Goal: Information Seeking & Learning: Learn about a topic

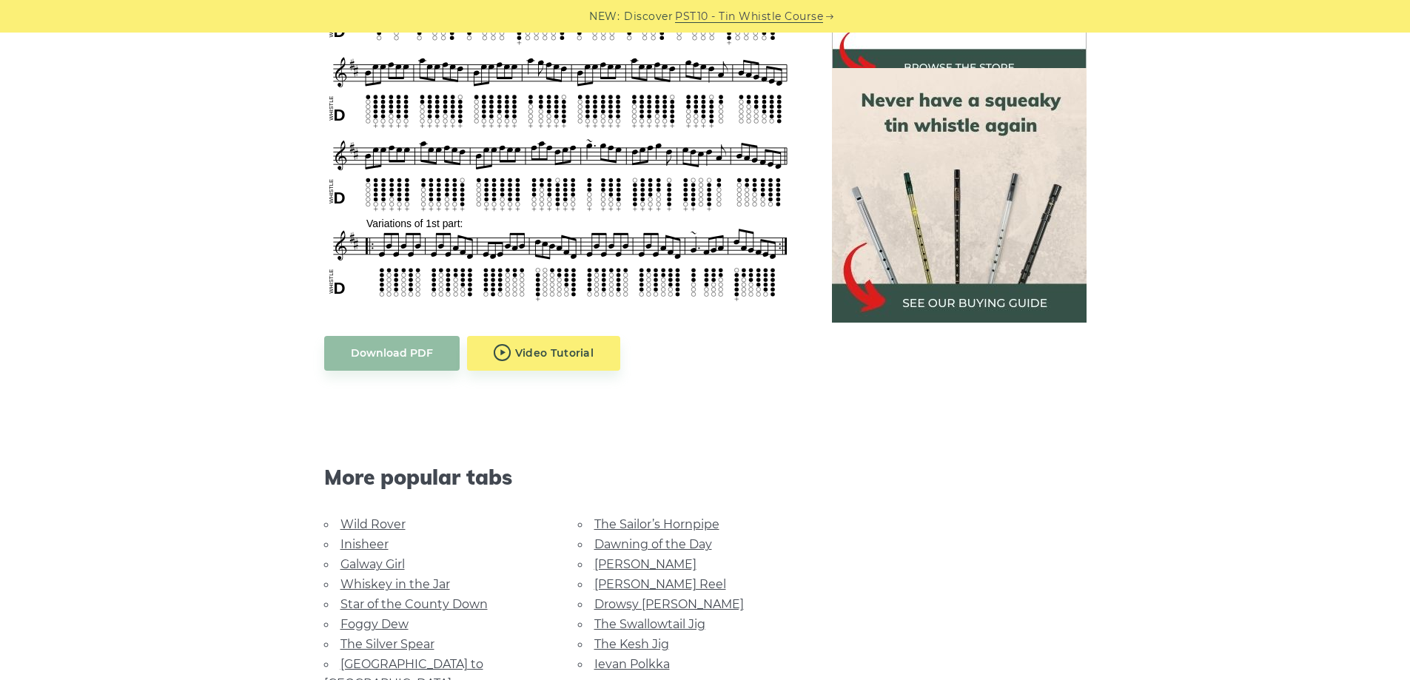
scroll to position [814, 0]
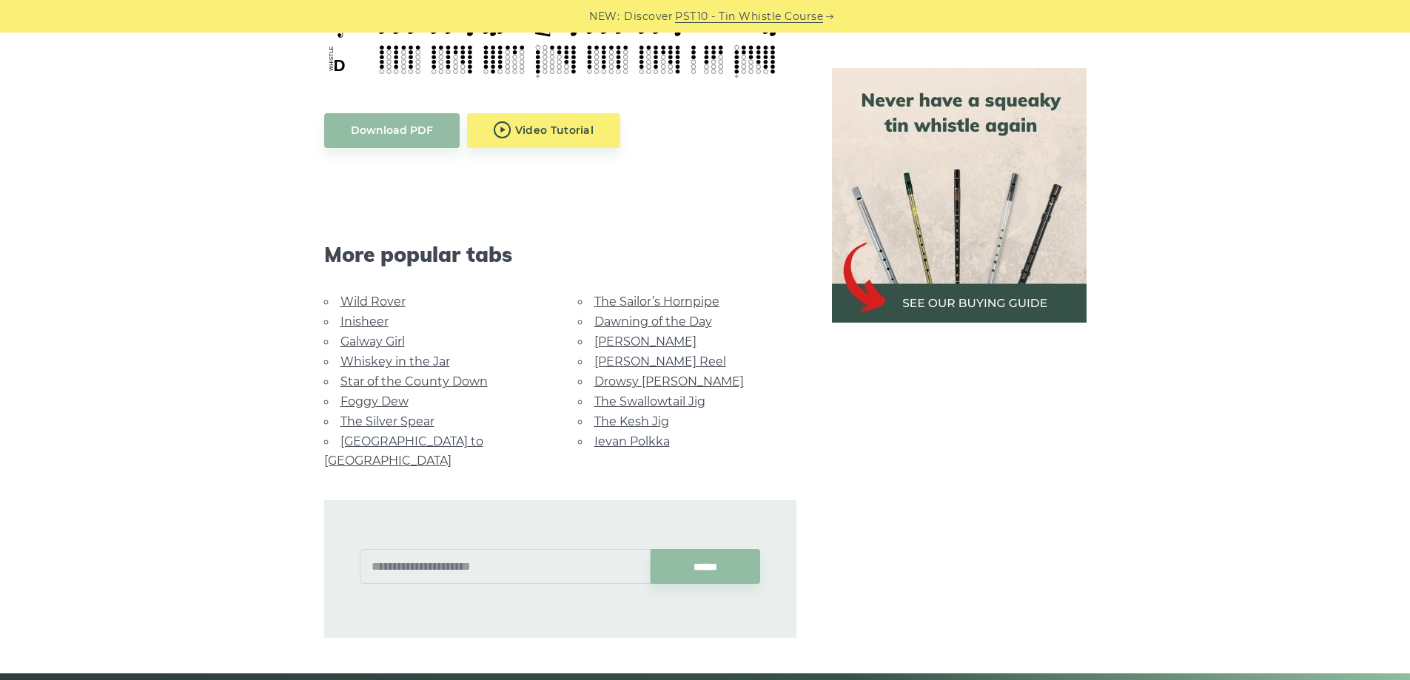
click at [430, 371] on li "Whiskey in the Jar" at bounding box center [433, 361] width 218 height 20
click at [428, 366] on link "Whiskey in the Jar" at bounding box center [395, 361] width 110 height 14
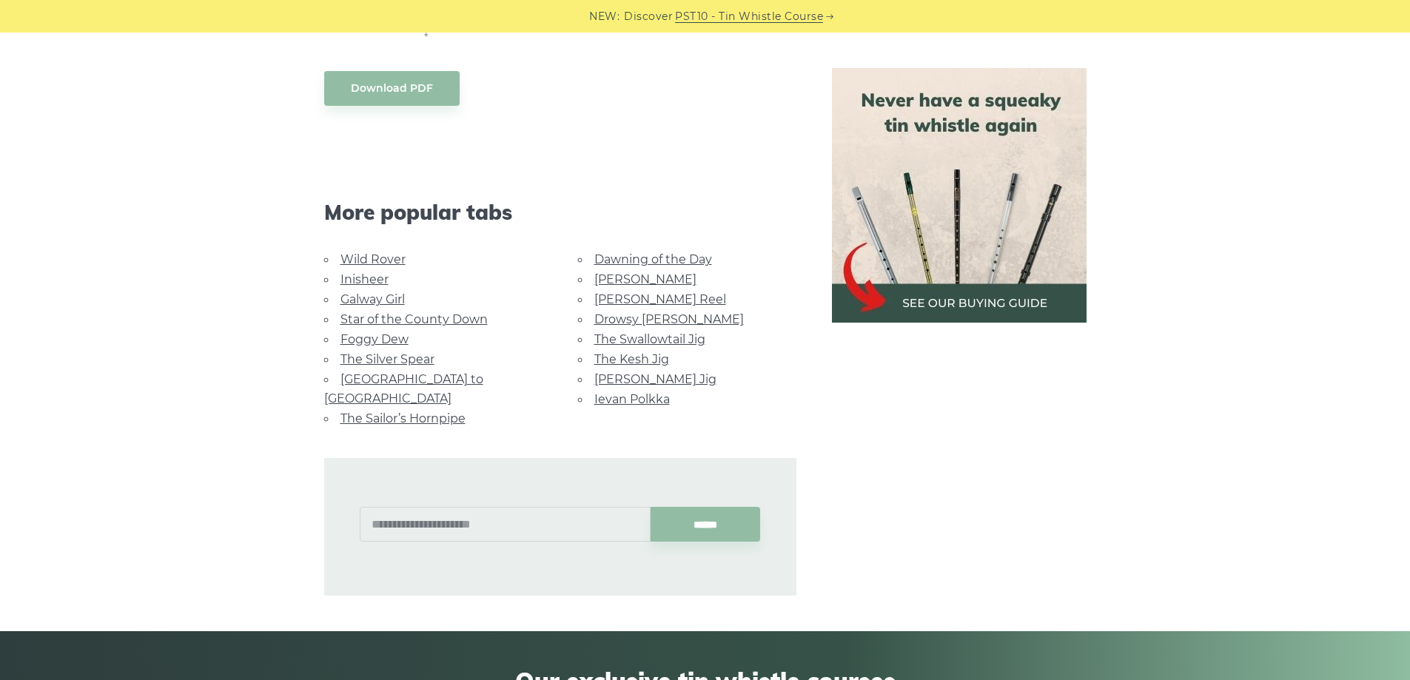
scroll to position [888, 0]
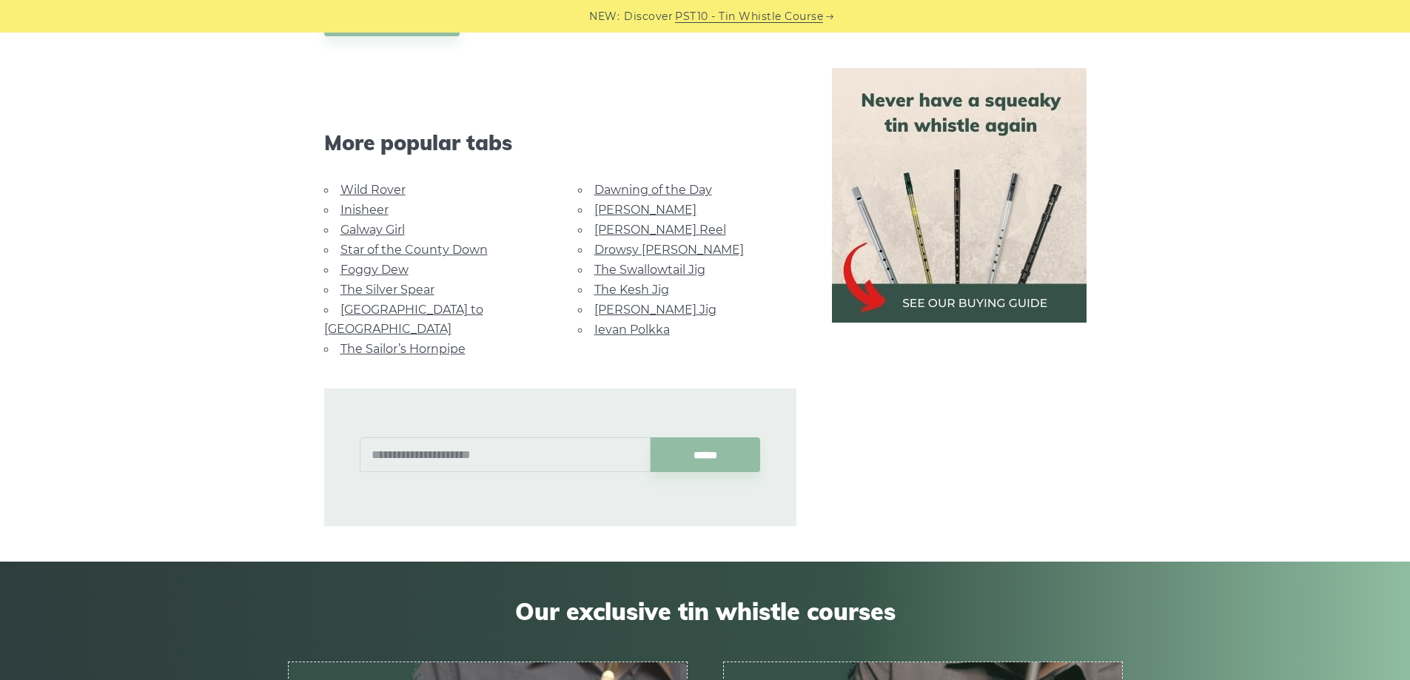
click at [637, 289] on link "The Kesh Jig" at bounding box center [631, 290] width 75 height 14
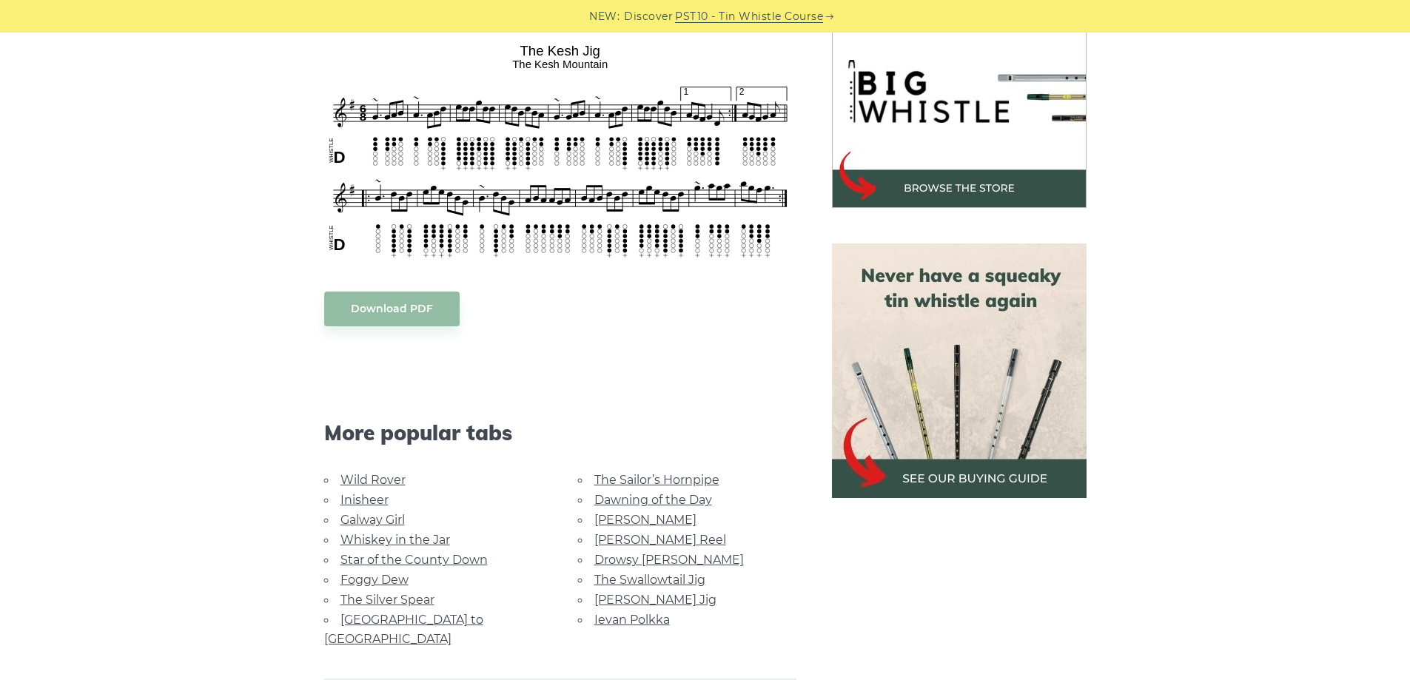
scroll to position [814, 0]
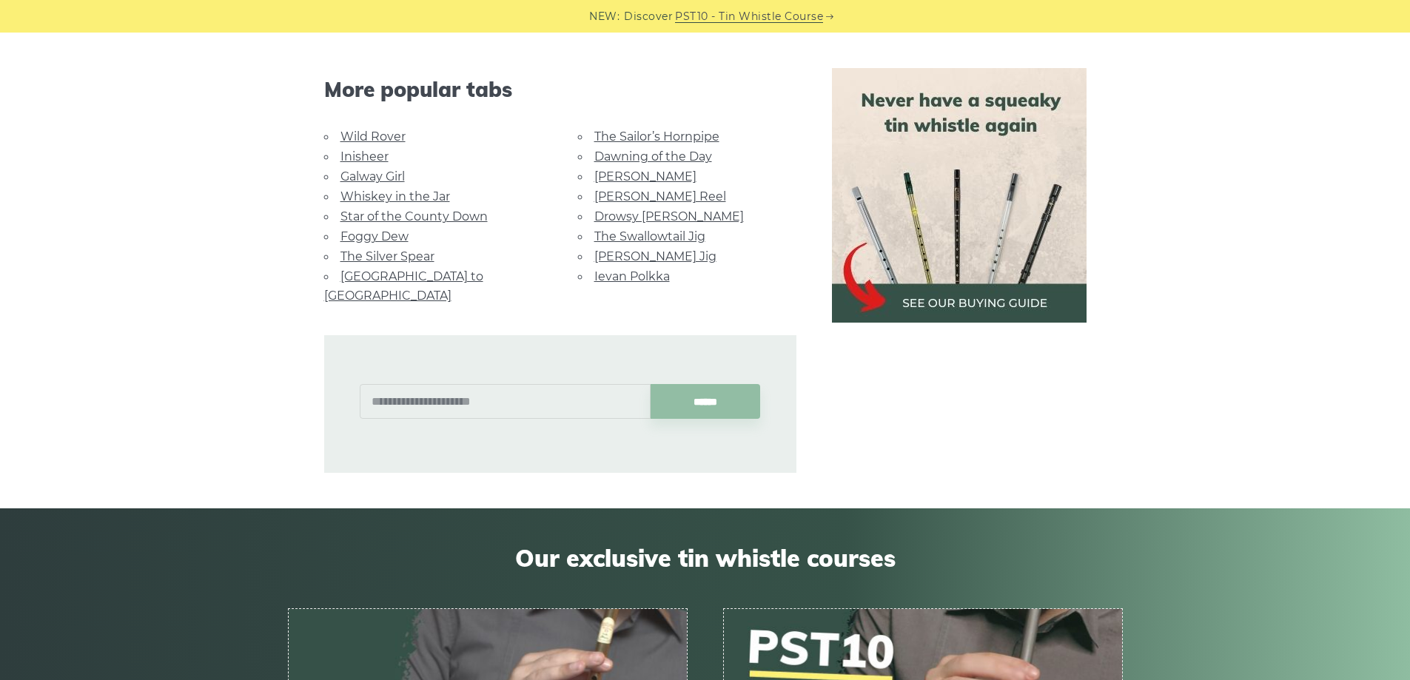
click at [392, 232] on link "Foggy Dew" at bounding box center [374, 236] width 68 height 14
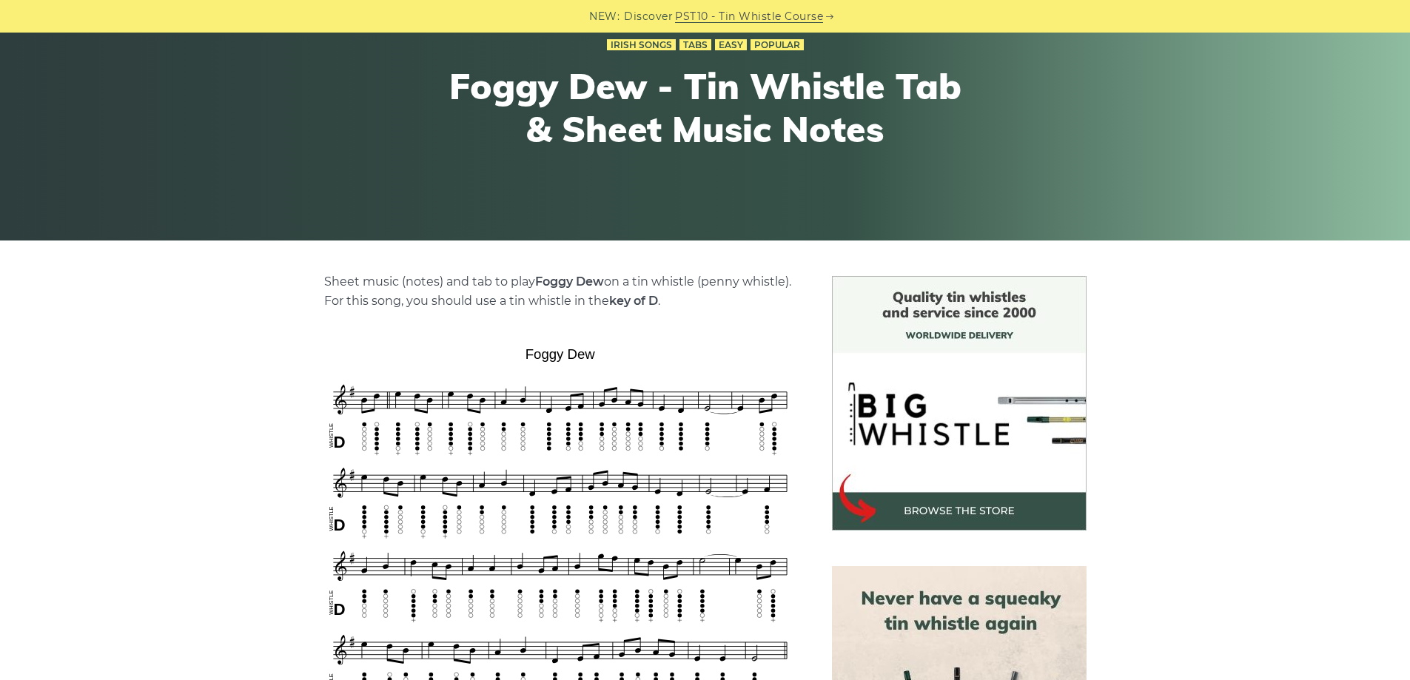
scroll to position [666, 0]
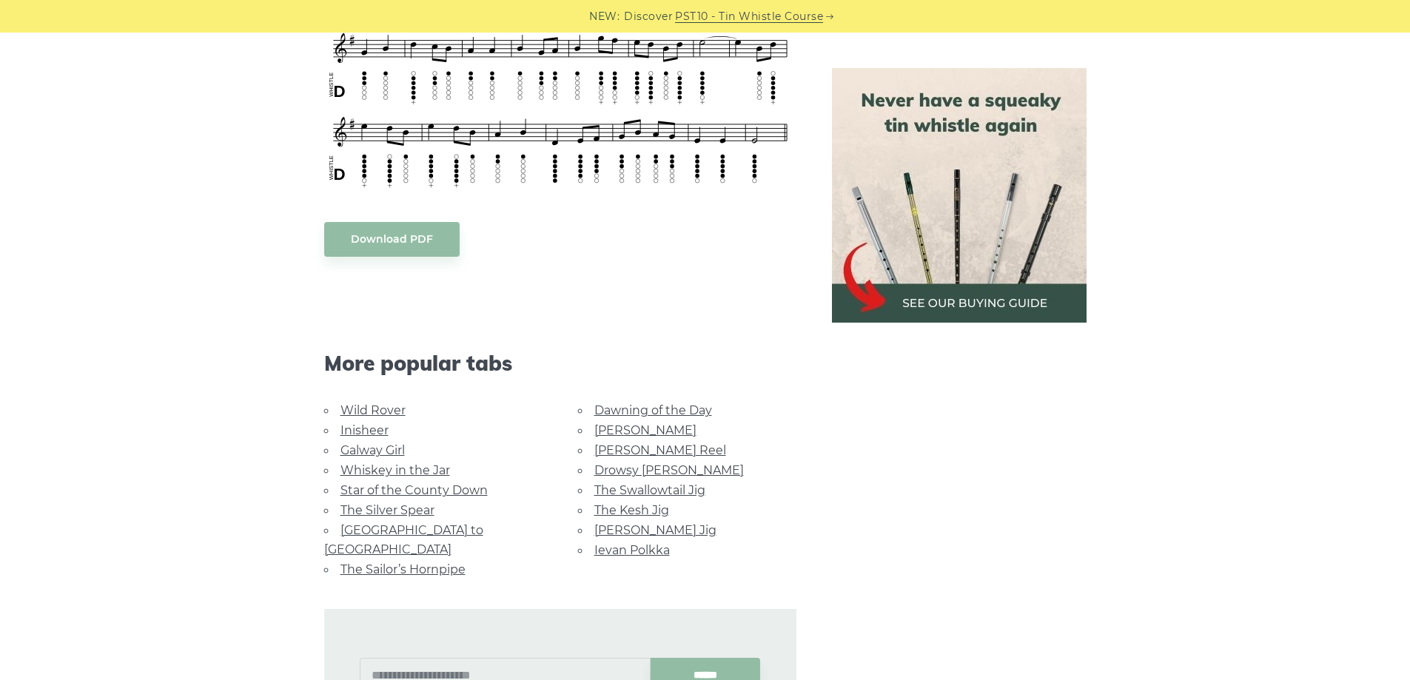
click at [654, 491] on link "The Swallowtail Jig" at bounding box center [649, 490] width 111 height 14
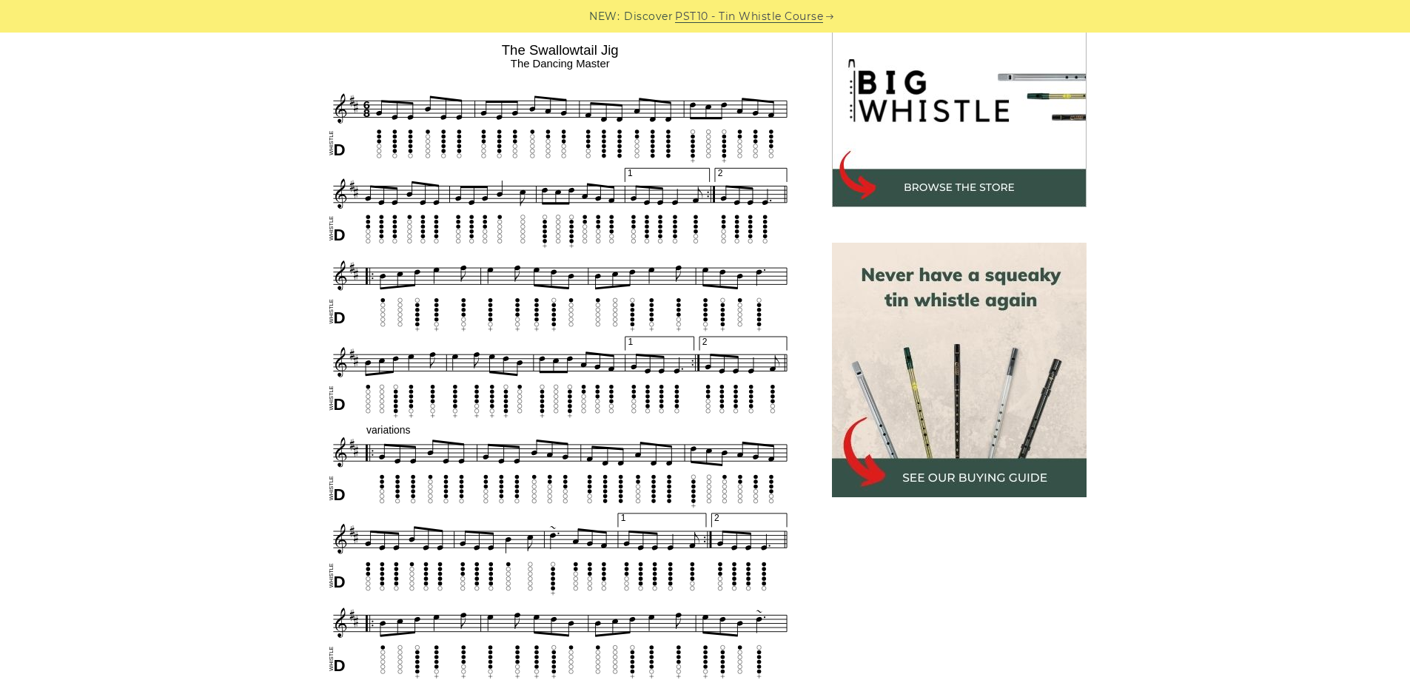
scroll to position [518, 0]
